Goal: Information Seeking & Learning: Learn about a topic

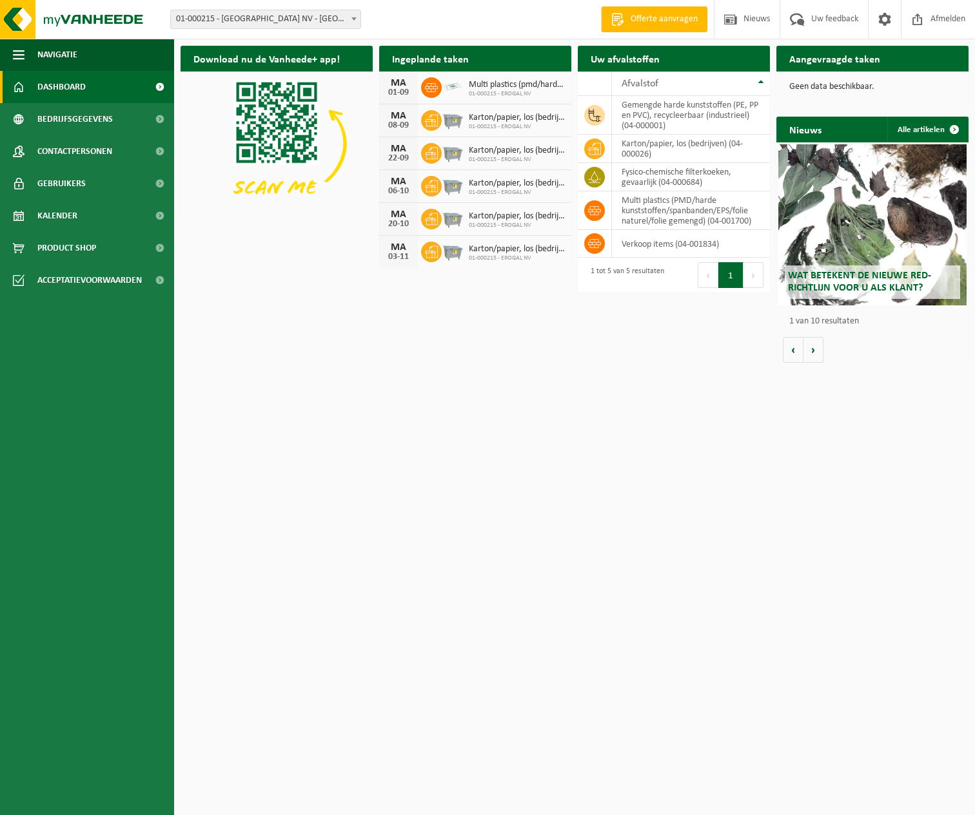
click at [875, 282] on span "Wat betekent de nieuwe RED-richtlijn voor u als klant?" at bounding box center [859, 282] width 143 height 23
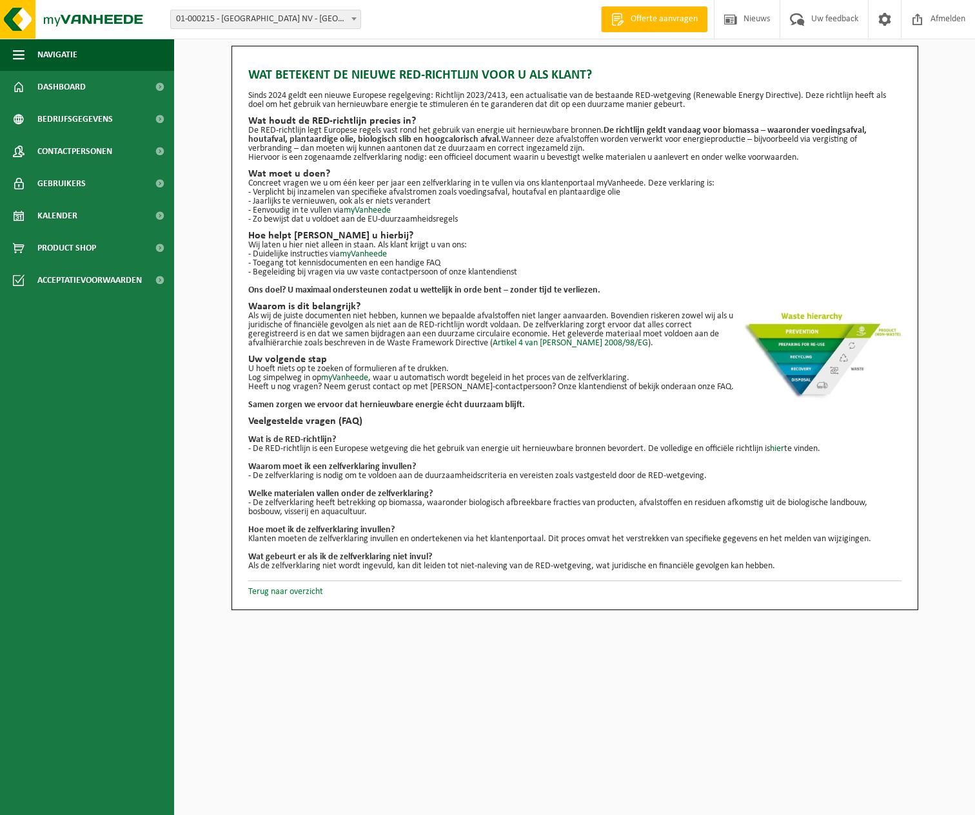
click at [289, 592] on link "Terug naar overzicht" at bounding box center [285, 592] width 75 height 10
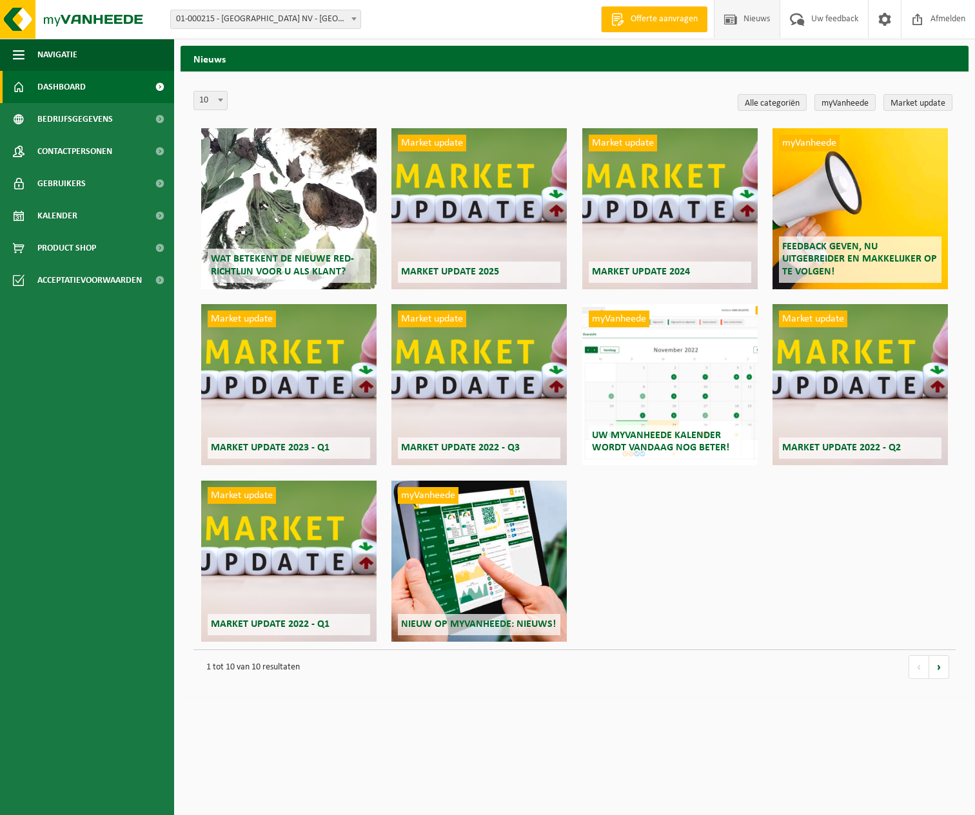
click at [81, 90] on span "Dashboard" at bounding box center [61, 87] width 48 height 32
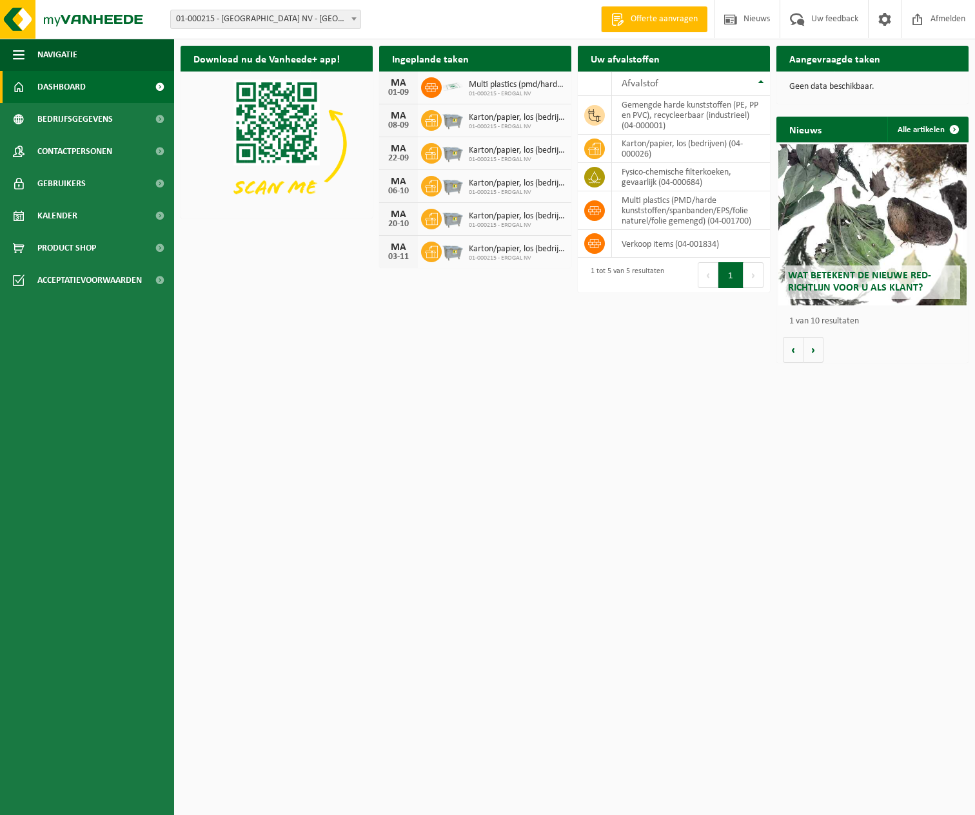
click at [877, 281] on span "Wat betekent de nieuwe RED-richtlijn voor u als klant?" at bounding box center [859, 282] width 143 height 23
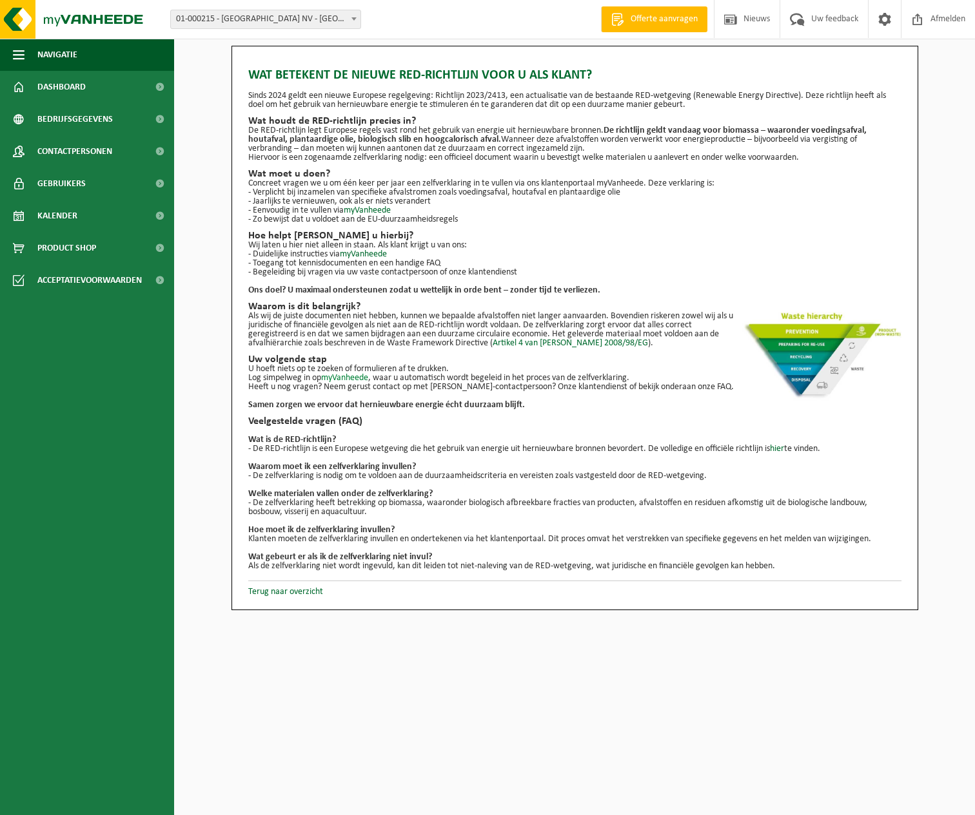
click at [338, 377] on link "myVanheede" at bounding box center [344, 378] width 47 height 10
